Goal: Information Seeking & Learning: Compare options

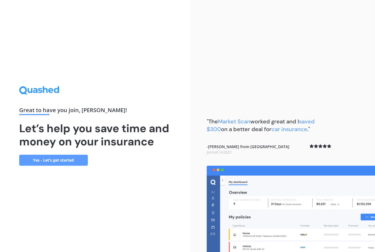
click at [73, 166] on link "Yes - Let’s get started" at bounding box center [53, 160] width 69 height 11
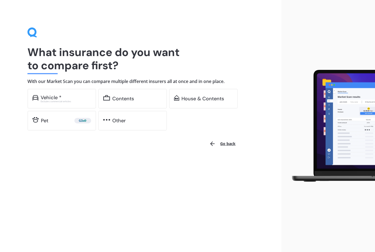
click at [74, 98] on div "Vehicle *" at bounding box center [66, 97] width 51 height 5
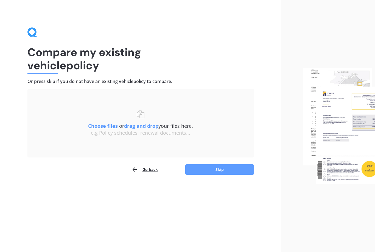
click at [201, 170] on button "Skip" at bounding box center [220, 169] width 69 height 10
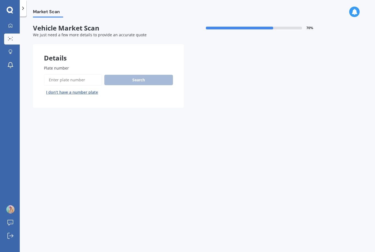
click at [87, 78] on input "Plate number" at bounding box center [73, 80] width 58 height 12
type input "Grg771"
click at [155, 82] on button "Search" at bounding box center [138, 80] width 69 height 10
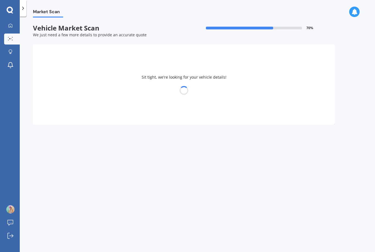
select select "SUZUKI"
select select "SWIFT"
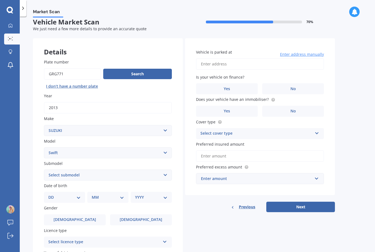
scroll to position [8, 0]
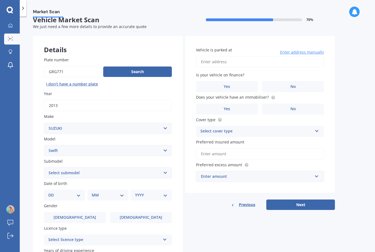
click at [301, 87] on label "No" at bounding box center [293, 86] width 62 height 11
click at [0, 0] on input "No" at bounding box center [0, 0] width 0 height 0
click at [299, 105] on label "No" at bounding box center [293, 109] width 62 height 11
click at [0, 0] on input "No" at bounding box center [0, 0] width 0 height 0
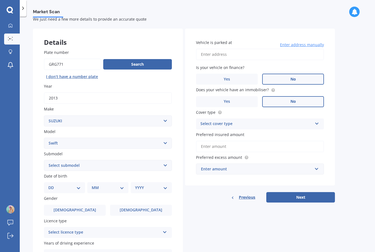
scroll to position [16, 0]
click at [309, 120] on div "Select cover type" at bounding box center [257, 123] width 112 height 7
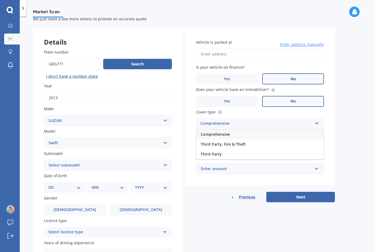
click at [292, 132] on div "Comprehensive" at bounding box center [261, 134] width 128 height 10
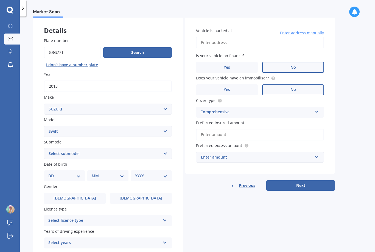
scroll to position [29, 0]
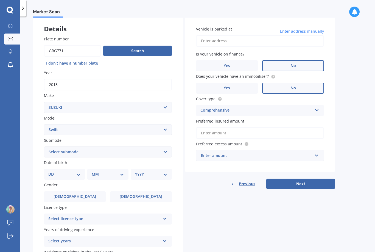
click at [292, 132] on input "Preferred insured amount" at bounding box center [260, 133] width 128 height 12
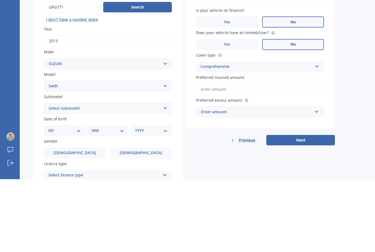
scroll to position [0, 0]
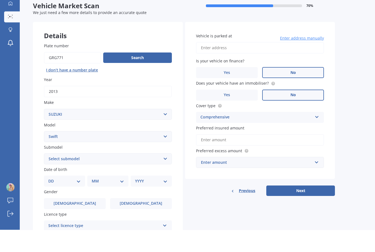
click at [291, 64] on input "Vehicle is parked at" at bounding box center [260, 70] width 128 height 12
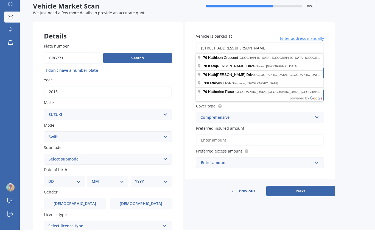
scroll to position [18, 0]
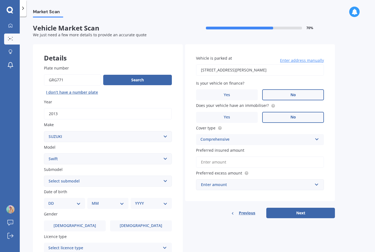
type input "[STREET_ADDRESS][PERSON_NAME]"
click at [234, 156] on input "Preferred insured amount" at bounding box center [260, 162] width 128 height 12
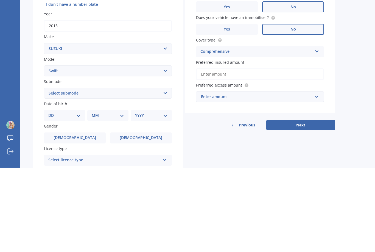
scroll to position [4, 0]
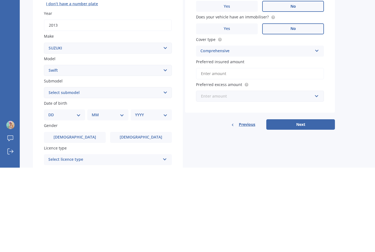
click at [313, 175] on input "text" at bounding box center [258, 180] width 123 height 10
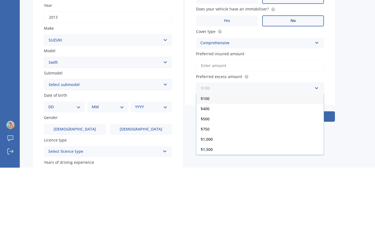
scroll to position [13, 0]
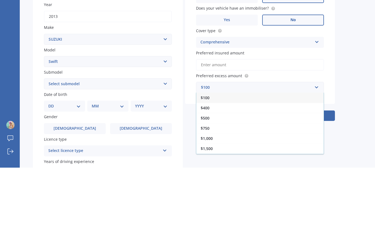
click at [316, 157] on div "Preferred excess amount $100 $100 $400 $500 $750 $1,000 $1,500 $2,000" at bounding box center [260, 167] width 128 height 20
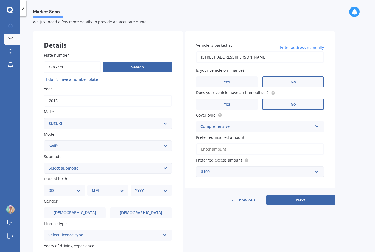
click at [74, 187] on select "DD 01 02 03 04 05 06 07 08 09 10 11 12 13 14 15 16 17 18 19 20 21 22 23 24 25 2…" at bounding box center [64, 190] width 32 height 6
click at [131, 163] on select "Select submodel (All other) Cino Diesel Turbo GA GL GLX GO GP GS GTI LTD RS Hyb…" at bounding box center [108, 168] width 128 height 11
select select "SPORT 1.6"
click at [72, 187] on select "DD 01 02 03 04 05 06 07 08 09 10 11 12 13 14 15 16 17 18 19 20 21 22 23 24 25 2…" at bounding box center [64, 190] width 32 height 6
select select "29"
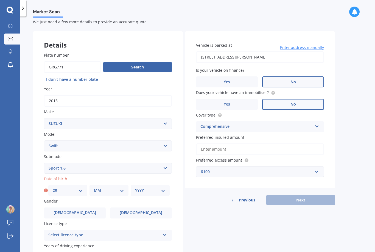
click at [104, 187] on select "MM 01 02 03 04 05 06 07 08 09 10 11 12" at bounding box center [109, 190] width 30 height 6
click at [116, 187] on select "MM 01 02 03 04 05 06 07 08 09 10 11 12" at bounding box center [109, 190] width 30 height 6
select select "06"
click at [142, 187] on select "YYYY 2025 2024 2023 2022 2021 2020 2019 2018 2017 2016 2015 2014 2013 2012 2011…" at bounding box center [150, 190] width 30 height 6
select select "1999"
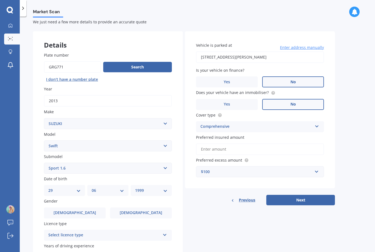
click at [131, 208] on label "[DEMOGRAPHIC_DATA]" at bounding box center [141, 213] width 62 height 11
click at [0, 0] on input "[DEMOGRAPHIC_DATA]" at bounding box center [0, 0] width 0 height 0
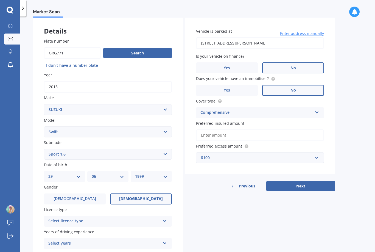
scroll to position [41, 0]
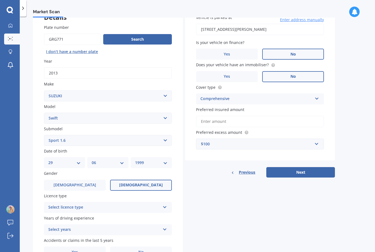
click at [110, 202] on div "Select licence type NZ Full NZ Restricted NZ Learners [GEOGRAPHIC_DATA] [GEOGRA…" at bounding box center [108, 207] width 128 height 11
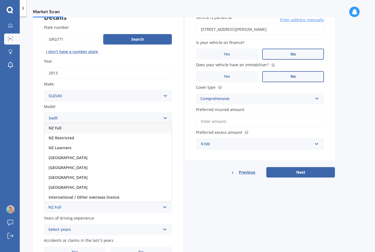
click at [125, 123] on div "NZ Full" at bounding box center [108, 128] width 128 height 10
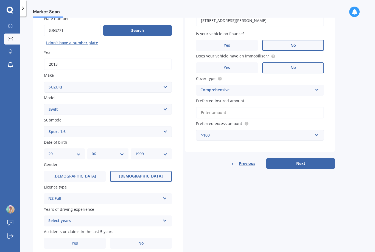
scroll to position [49, 0]
click at [88, 218] on div "Select years" at bounding box center [104, 221] width 112 height 7
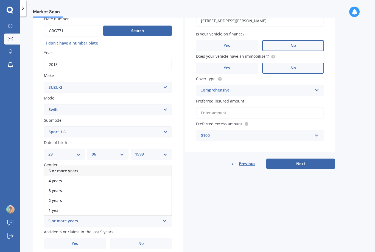
click at [111, 166] on div "5 or more years" at bounding box center [108, 171] width 128 height 10
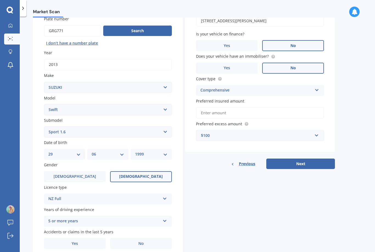
click at [127, 238] on label "No" at bounding box center [141, 243] width 62 height 11
click at [0, 0] on input "No" at bounding box center [0, 0] width 0 height 0
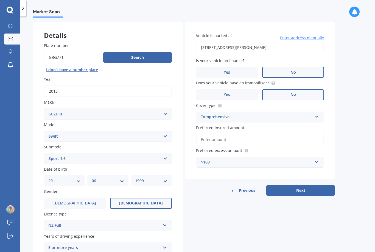
scroll to position [19, 0]
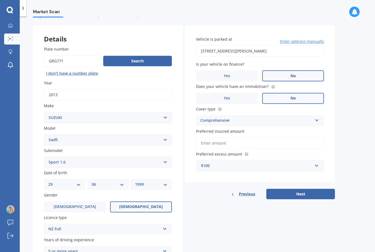
click at [235, 137] on input "Preferred insured amount" at bounding box center [260, 143] width 128 height 12
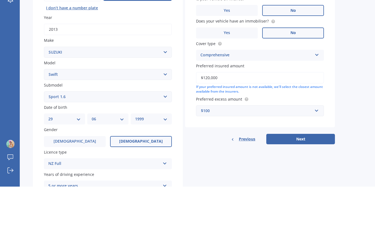
type input "$12,000"
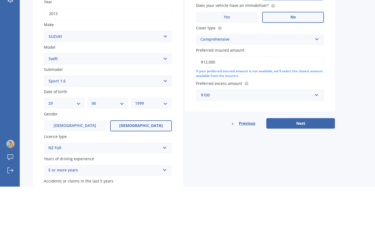
scroll to position [35, 0]
click at [326, 183] on button "Next" at bounding box center [301, 188] width 69 height 10
select select "29"
select select "06"
select select "1999"
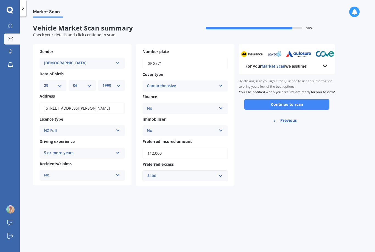
scroll to position [0, 0]
click at [289, 116] on span "Previous" at bounding box center [289, 120] width 16 height 8
select select "SUZUKI"
select select "SWIFT"
select select "SPORT 1.6"
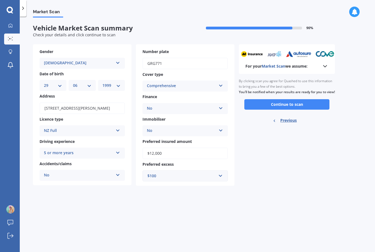
select select "29"
select select "06"
select select "1999"
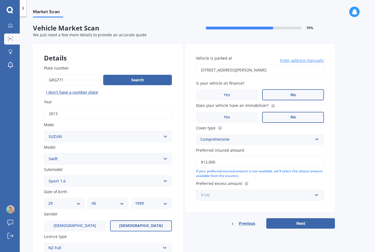
click at [289, 190] on input "text" at bounding box center [258, 195] width 123 height 10
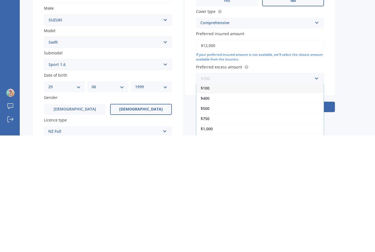
scroll to position [2, 0]
click at [266, 209] on div "$400" at bounding box center [261, 214] width 128 height 10
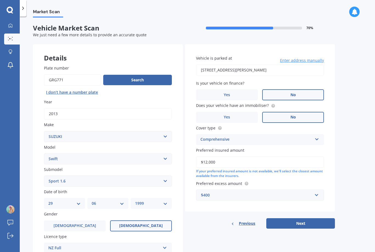
click at [311, 218] on button "Next" at bounding box center [301, 223] width 69 height 10
select select "29"
select select "06"
select select "1999"
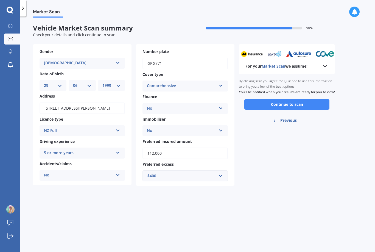
click at [292, 116] on span "Previous" at bounding box center [289, 120] width 16 height 8
select select "SUZUKI"
select select "SWIFT"
select select "SPORT 1.6"
select select "29"
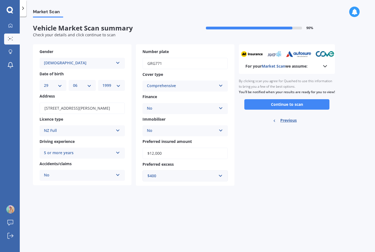
select select "06"
select select "1999"
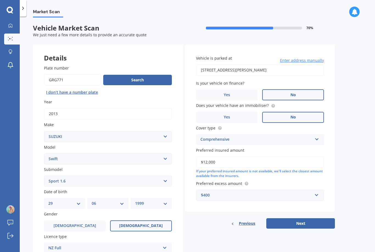
click at [250, 156] on input "$12,000" at bounding box center [260, 162] width 128 height 12
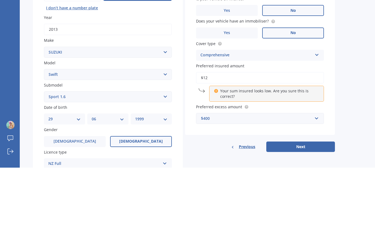
type input "$1"
type input "$9,300"
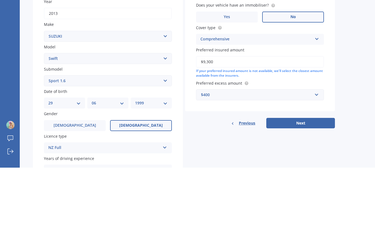
scroll to position [24, 0]
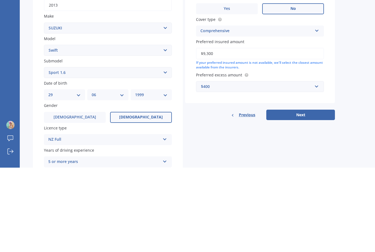
click at [318, 194] on button "Next" at bounding box center [301, 199] width 69 height 10
select select "29"
select select "06"
select select "1999"
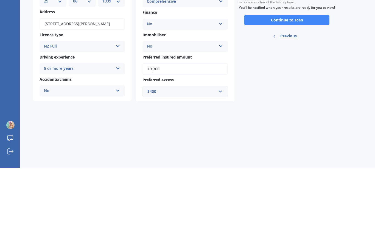
scroll to position [0, 0]
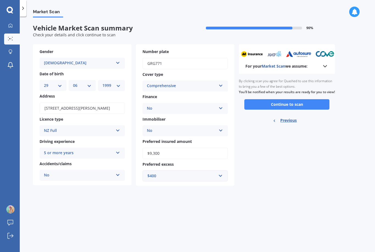
click at [314, 99] on button "Continue to scan" at bounding box center [287, 104] width 85 height 10
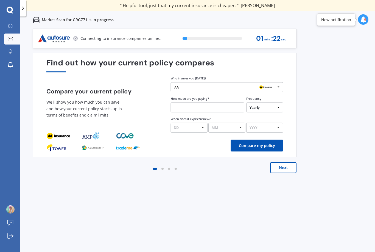
click at [212, 106] on input "text" at bounding box center [208, 108] width 74 height 10
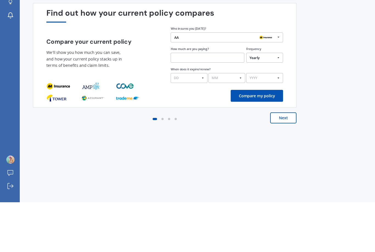
click at [280, 82] on icon at bounding box center [278, 86] width 7 height 9
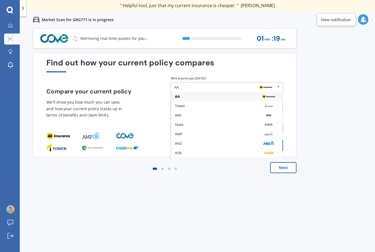
click at [224, 114] on div "AMI" at bounding box center [227, 116] width 104 height 4
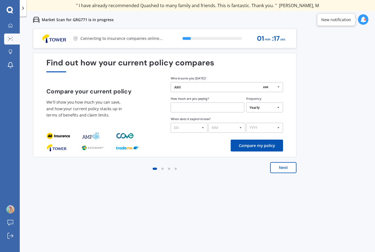
click at [229, 103] on input "text" at bounding box center [208, 108] width 74 height 10
type input "$87.00"
click at [270, 103] on select "Yearly Six-Monthly Quarterly Monthly Fortnightly Weekly One-Off" at bounding box center [265, 108] width 37 height 10
select select "Monthly"
click at [201, 123] on select "DD 01 02 03 04 05 06 07 08 09 10 11 12 13 14 15 16 17 18 19 20 21 22 23 24 25 2…" at bounding box center [189, 128] width 37 height 10
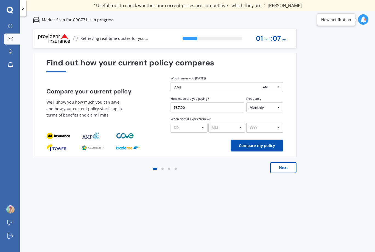
click at [196, 123] on select "DD 01 02 03 04 05 06 07 08 09 10 11 12 13 14 15 16 17 18 19 20 21 22 23 24 25 2…" at bounding box center [189, 128] width 37 height 10
click at [202, 123] on select "DD 01 02 03 04 05 06 07 08 09 10 11 12 13 14 15 16 17 18 19 20 21 22 23 24 25 2…" at bounding box center [189, 128] width 37 height 10
click at [201, 123] on select "DD 01 02 03 04 05 06 07 08 09 10 11 12 13 14 15 16 17 18 19 20 21 22 23 24 25 2…" at bounding box center [189, 128] width 37 height 10
select select "26"
click at [225, 123] on select "MM 01 02 03 04 05 06 07 08 09 10 11 12" at bounding box center [227, 128] width 37 height 10
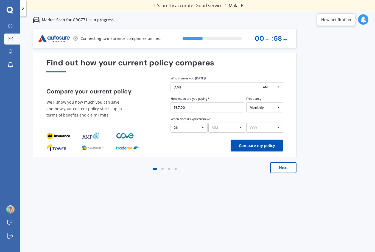
select select "02"
click at [276, 123] on select "YYYY 2026 2025 2024" at bounding box center [265, 128] width 37 height 10
select select "2026"
click at [261, 140] on button "Compare my policy" at bounding box center [257, 146] width 52 height 12
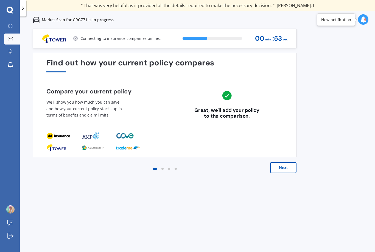
scroll to position [7, 0]
click at [286, 163] on button "Next" at bounding box center [283, 167] width 26 height 11
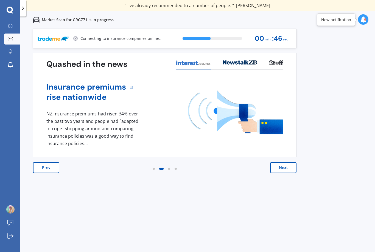
click at [289, 162] on button "Next" at bounding box center [283, 167] width 26 height 11
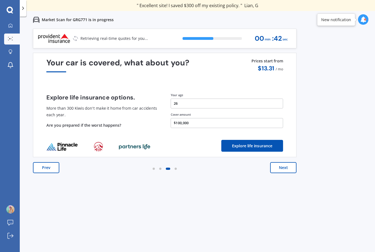
click at [287, 162] on button "Next" at bounding box center [283, 167] width 26 height 11
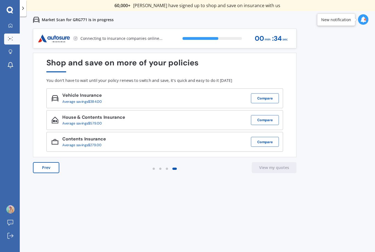
scroll to position [6, 0]
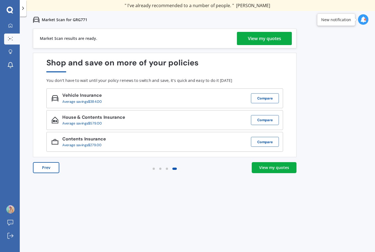
click at [271, 165] on div "View my quotes" at bounding box center [274, 167] width 30 height 5
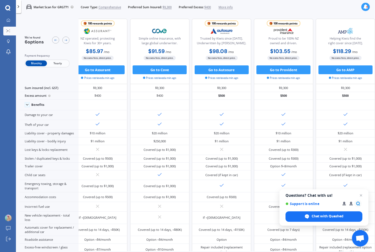
scroll to position [0, 91]
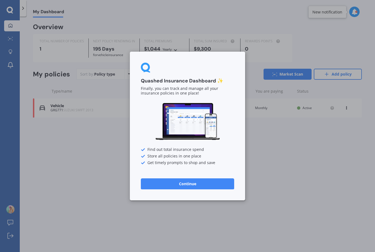
click at [240, 61] on div "Quashed Insurance Dashboard ✨ Finally, you can track and manage all your insura…" at bounding box center [187, 126] width 115 height 149
click at [199, 182] on button "Continue" at bounding box center [187, 183] width 93 height 11
